Goal: Navigation & Orientation: Find specific page/section

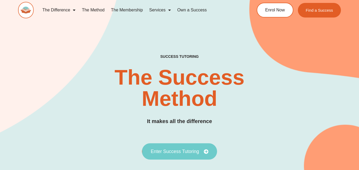
click at [188, 147] on link "Enter Success Tutoring" at bounding box center [179, 151] width 75 height 16
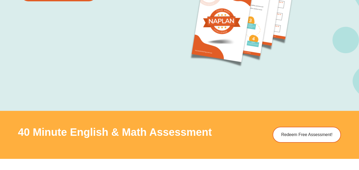
scroll to position [604, 0]
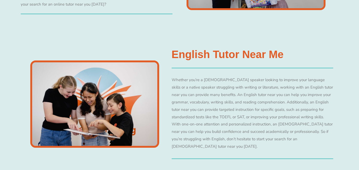
scroll to position [1036, 0]
